Goal: Check status: Check status

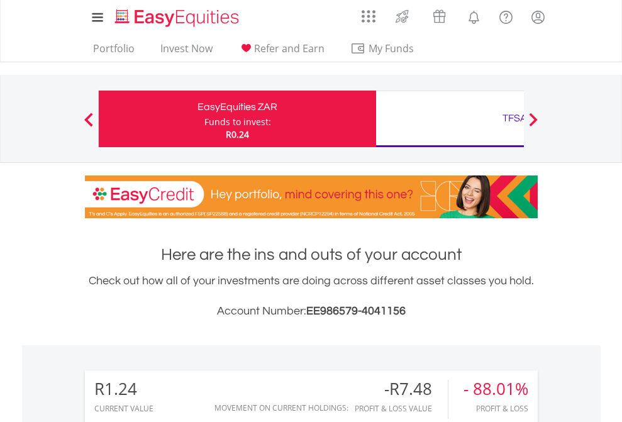
scroll to position [121, 198]
click at [204, 119] on div "Funds to invest:" at bounding box center [237, 122] width 67 height 13
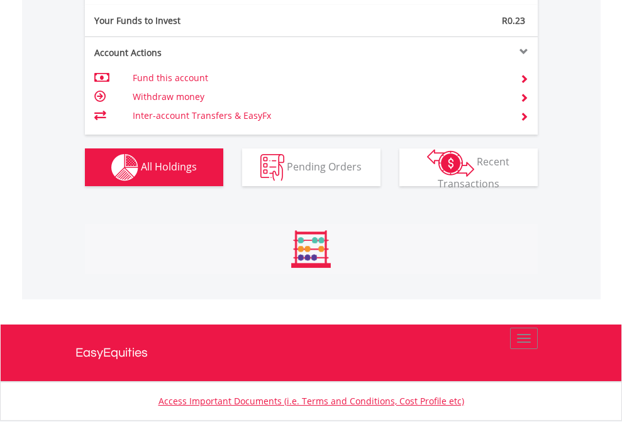
scroll to position [121, 198]
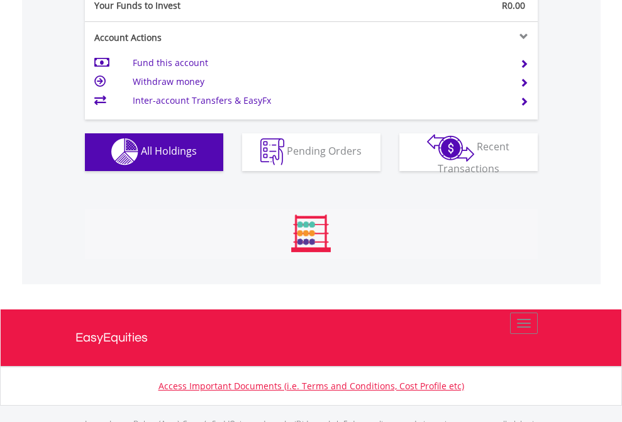
scroll to position [1246, 0]
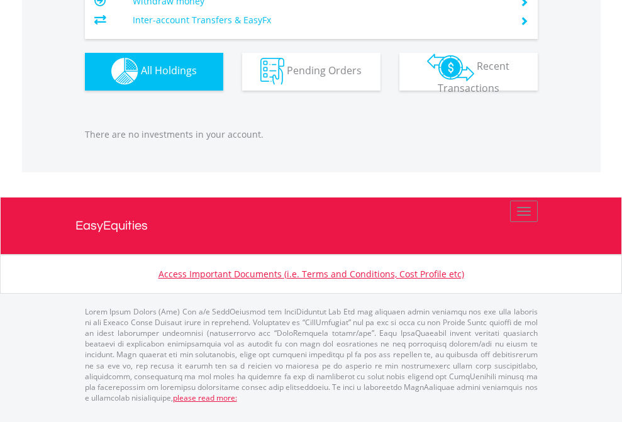
scroll to position [121, 198]
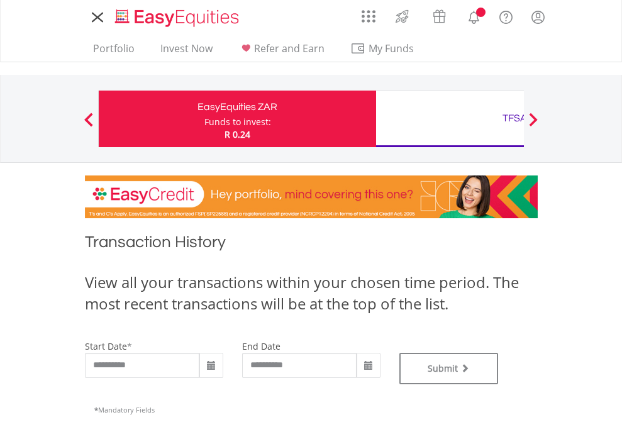
type input "**********"
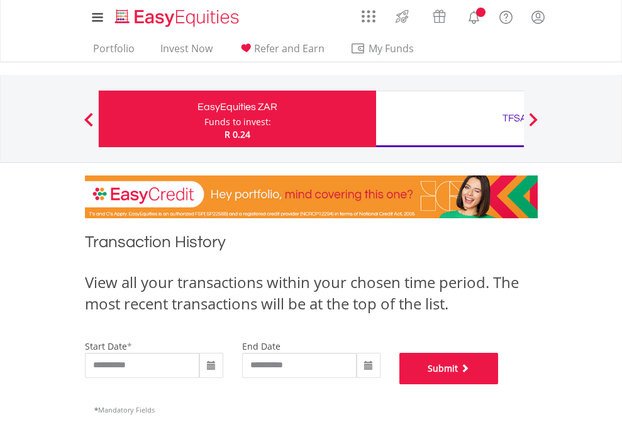
click at [499, 384] on button "Submit" at bounding box center [449, 368] width 99 height 31
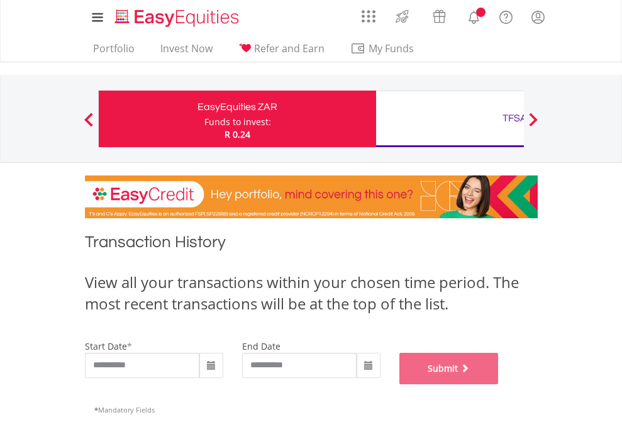
scroll to position [510, 0]
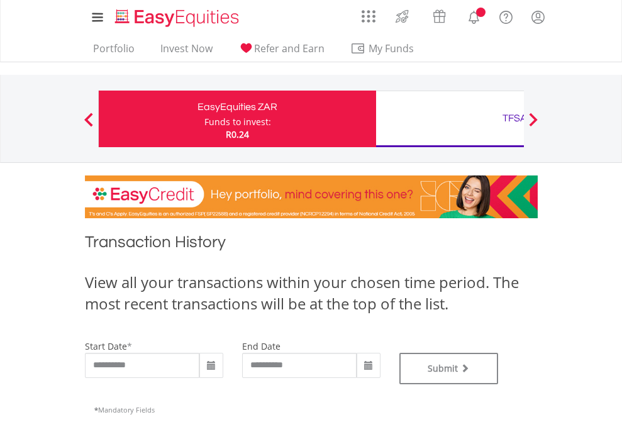
click at [450, 119] on div "TFSA" at bounding box center [515, 118] width 262 height 18
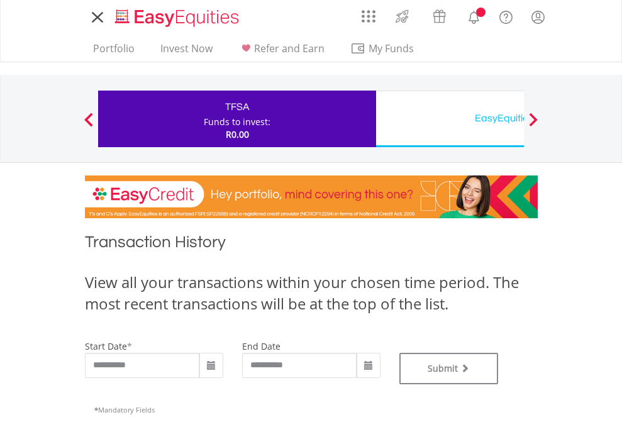
type input "**********"
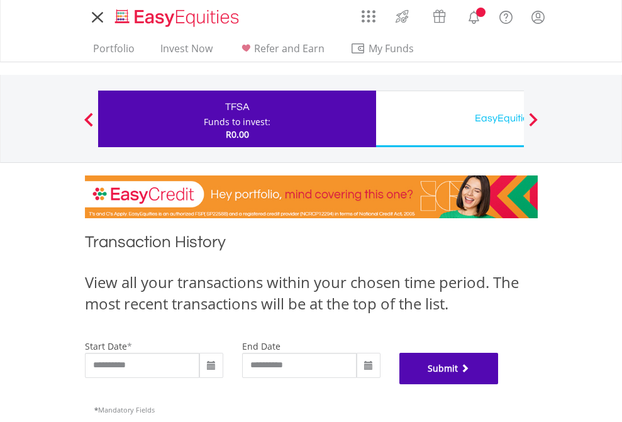
click at [499, 384] on button "Submit" at bounding box center [449, 368] width 99 height 31
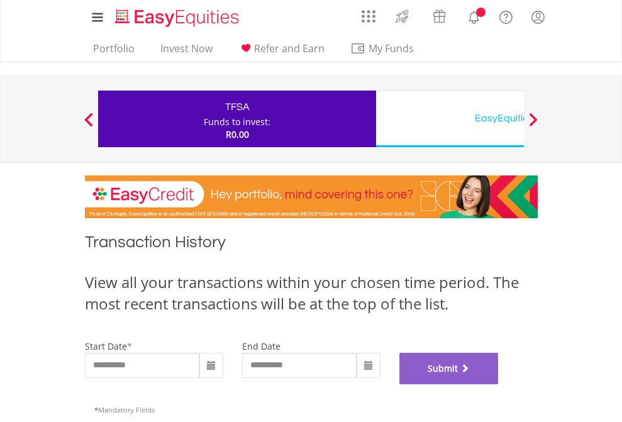
scroll to position [510, 0]
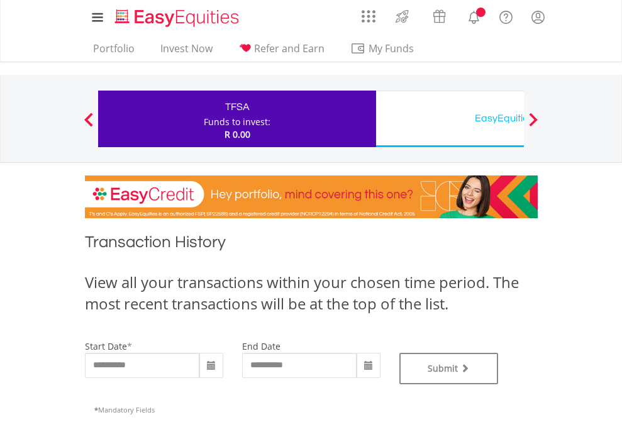
click at [450, 119] on div "EasyEquities USD" at bounding box center [515, 118] width 262 height 18
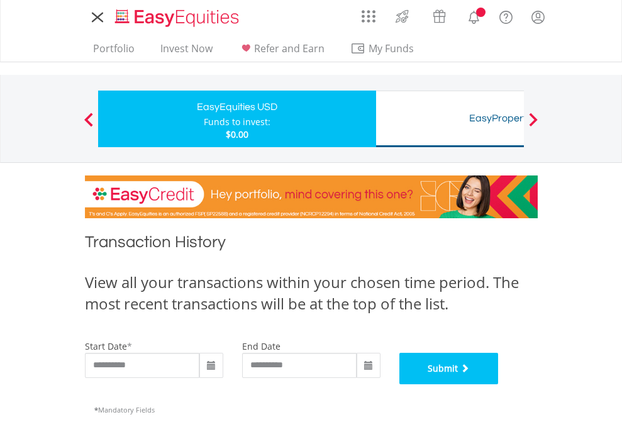
click at [499, 384] on button "Submit" at bounding box center [449, 368] width 99 height 31
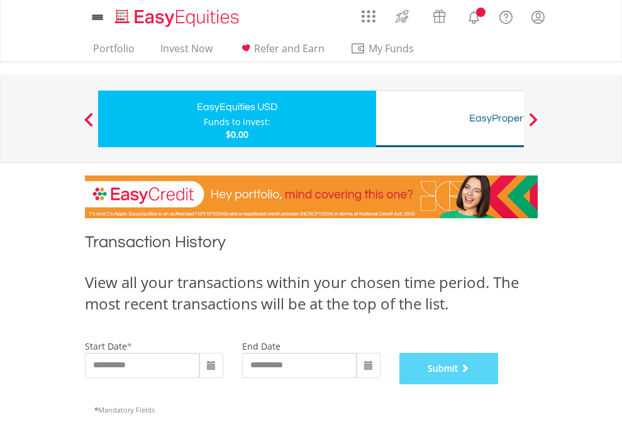
scroll to position [510, 0]
